Goal: Find specific page/section: Locate a particular part of the current website

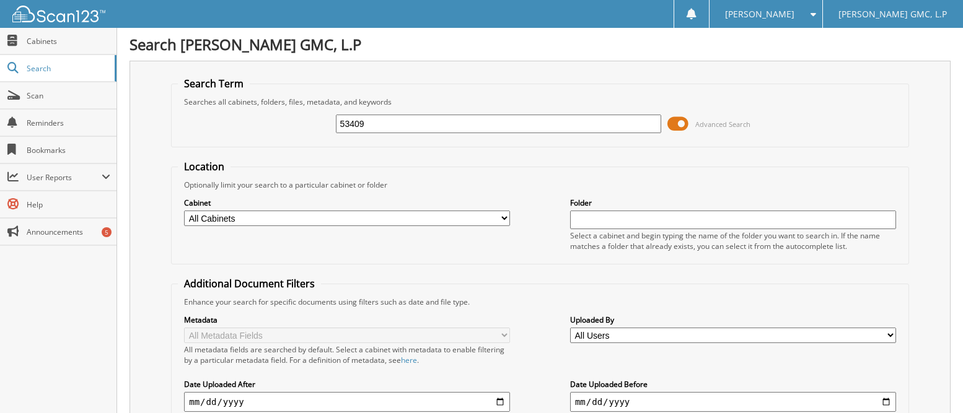
type input "53409"
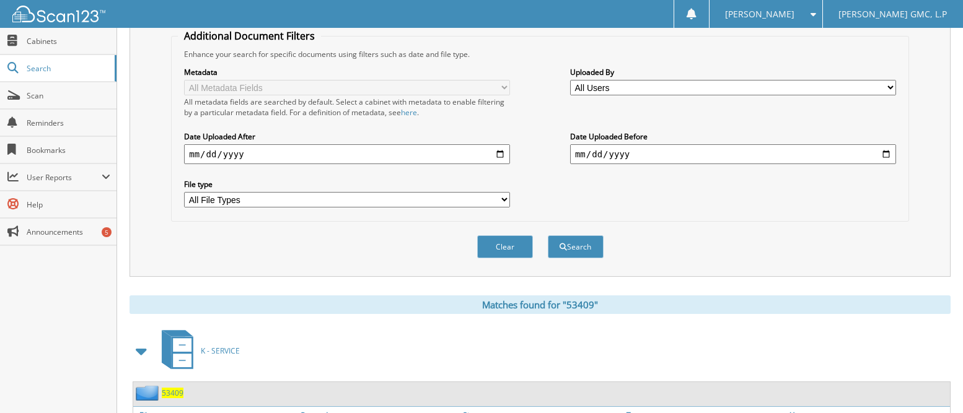
scroll to position [348, 0]
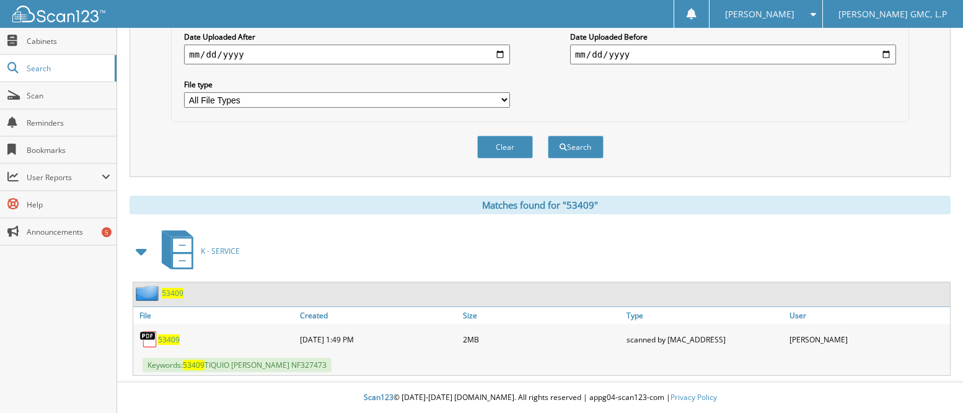
click at [169, 336] on span "53409" at bounding box center [169, 339] width 22 height 11
click at [172, 291] on span "53409" at bounding box center [173, 293] width 22 height 11
